Goal: Information Seeking & Learning: Learn about a topic

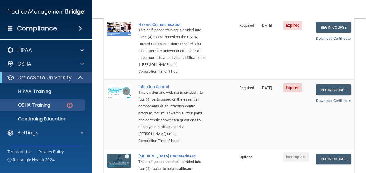
scroll to position [135, 0]
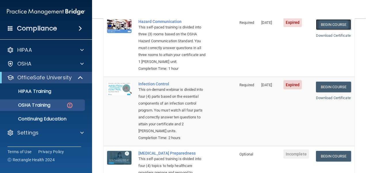
click at [320, 30] on link "Begin Course" at bounding box center [333, 24] width 35 height 11
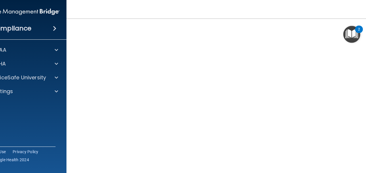
scroll to position [36, 0]
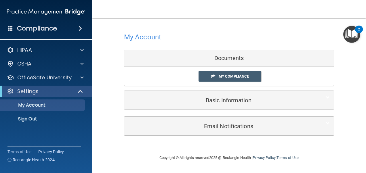
click at [215, 58] on div "Documents" at bounding box center [228, 58] width 209 height 17
click at [237, 79] on link "My Compliance" at bounding box center [229, 76] width 63 height 11
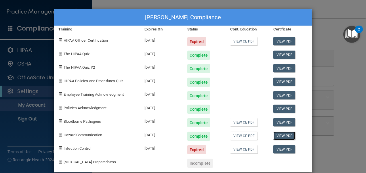
click at [280, 135] on link "View PDF" at bounding box center [284, 136] width 22 height 8
click at [332, 59] on div "Tiffany Dow's Compliance Training Expires On Status Cont. Education Certificate…" at bounding box center [183, 86] width 366 height 173
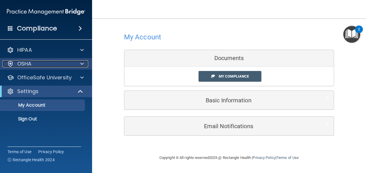
click at [31, 60] on p "OSHA" at bounding box center [24, 63] width 14 height 7
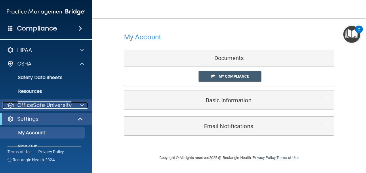
click at [36, 102] on p "OfficeSafe University" at bounding box center [44, 105] width 54 height 7
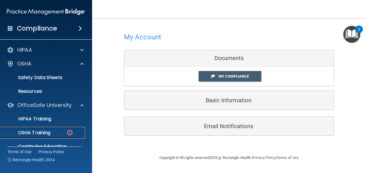
click at [37, 138] on link "OSHA Training" at bounding box center [39, 132] width 91 height 11
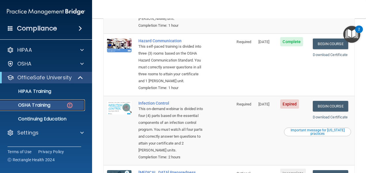
scroll to position [125, 0]
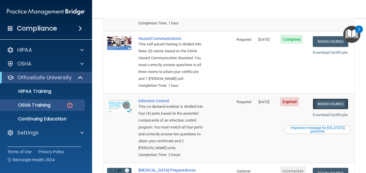
click at [329, 109] on link "Begin Course" at bounding box center [329, 104] width 35 height 11
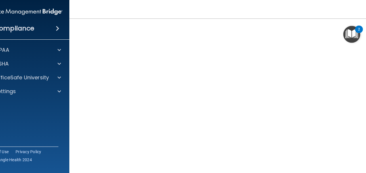
scroll to position [36, 0]
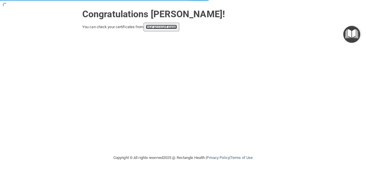
click at [153, 27] on link "your account page!" at bounding box center [161, 27] width 31 height 4
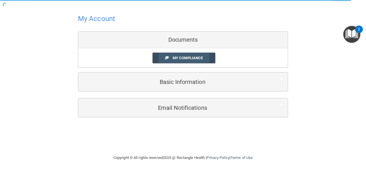
click at [169, 57] on link "My Compliance" at bounding box center [183, 58] width 63 height 11
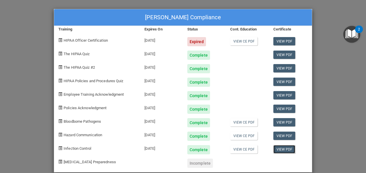
click at [280, 146] on link "View PDF" at bounding box center [284, 149] width 22 height 8
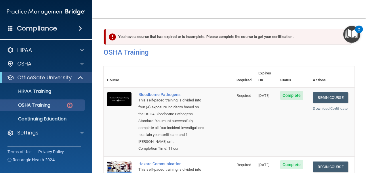
scroll to position [125, 0]
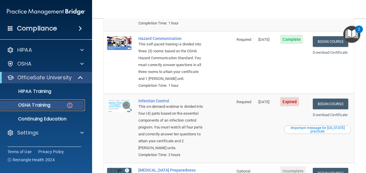
click at [32, 101] on link "OSHA Training" at bounding box center [39, 104] width 91 height 11
click at [216, 117] on td "Infection Control This on-demand webinar is divided into four (4) parts based o…" at bounding box center [184, 128] width 98 height 69
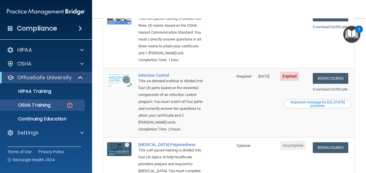
scroll to position [109, 0]
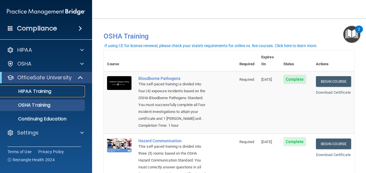
click at [41, 90] on p "HIPAA Training" at bounding box center [27, 92] width 47 height 6
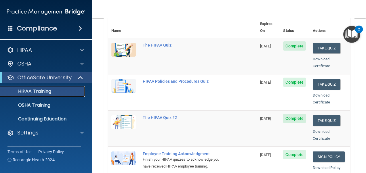
scroll to position [70, 0]
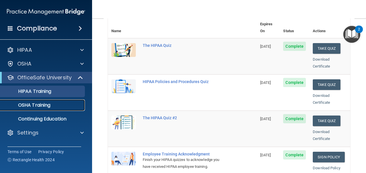
click at [39, 102] on p "OSHA Training" at bounding box center [27, 105] width 47 height 6
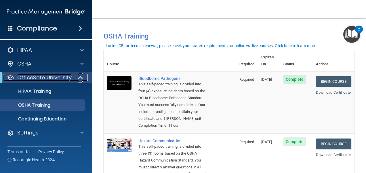
click at [40, 79] on p "OfficeSafe University" at bounding box center [44, 77] width 54 height 7
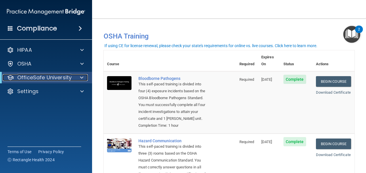
click at [40, 79] on p "OfficeSafe University" at bounding box center [44, 77] width 54 height 7
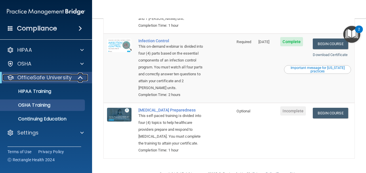
scroll to position [170, 0]
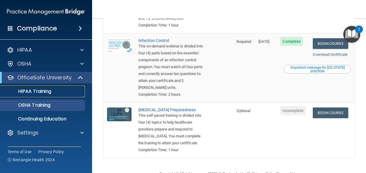
click at [37, 91] on p "HIPAA Training" at bounding box center [27, 92] width 47 height 6
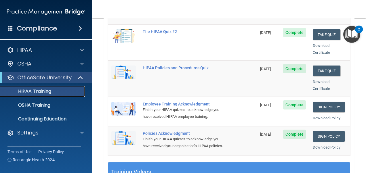
scroll to position [122, 0]
